Goal: Task Accomplishment & Management: Manage account settings

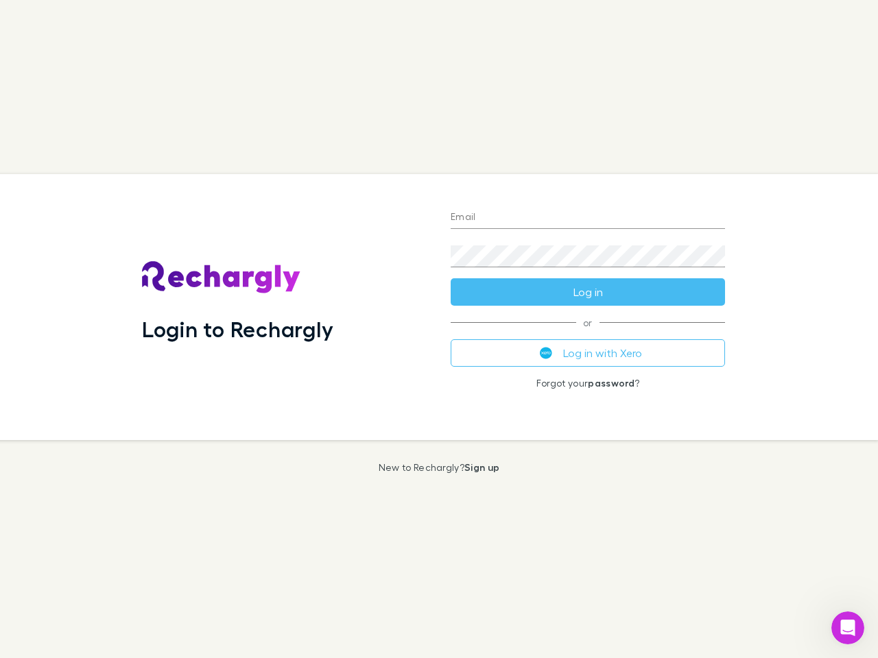
click at [439, 329] on div "Login to Rechargly" at bounding box center [285, 307] width 309 height 266
click at [588, 218] on input "Email" at bounding box center [588, 218] width 274 height 22
click at [588, 292] on button "Log in" at bounding box center [588, 291] width 274 height 27
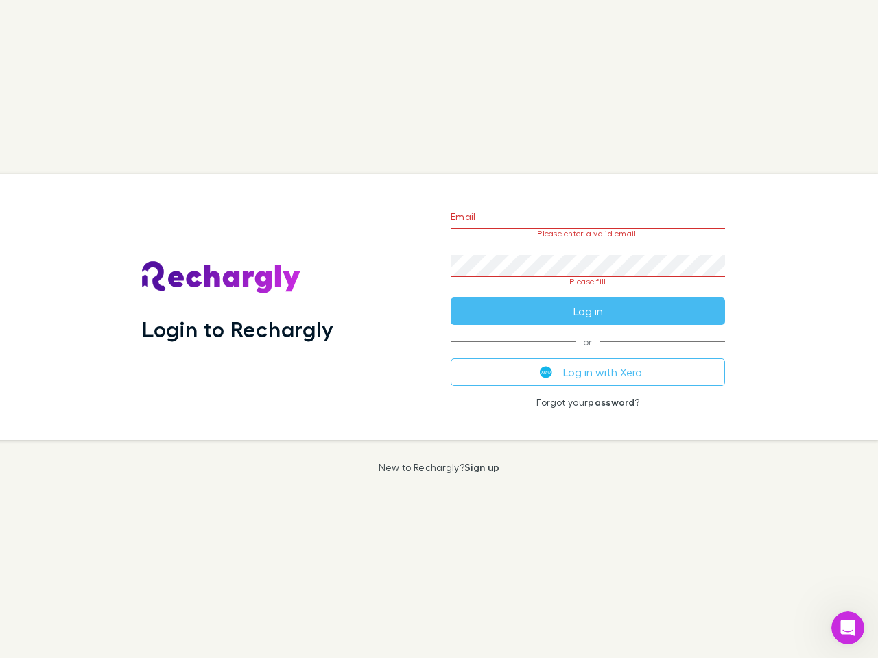
click at [588, 353] on div "Email Please enter a valid email. Password Please fill Log in or Log in with Xe…" at bounding box center [588, 307] width 296 height 266
